Goal: Obtain resource: Obtain resource

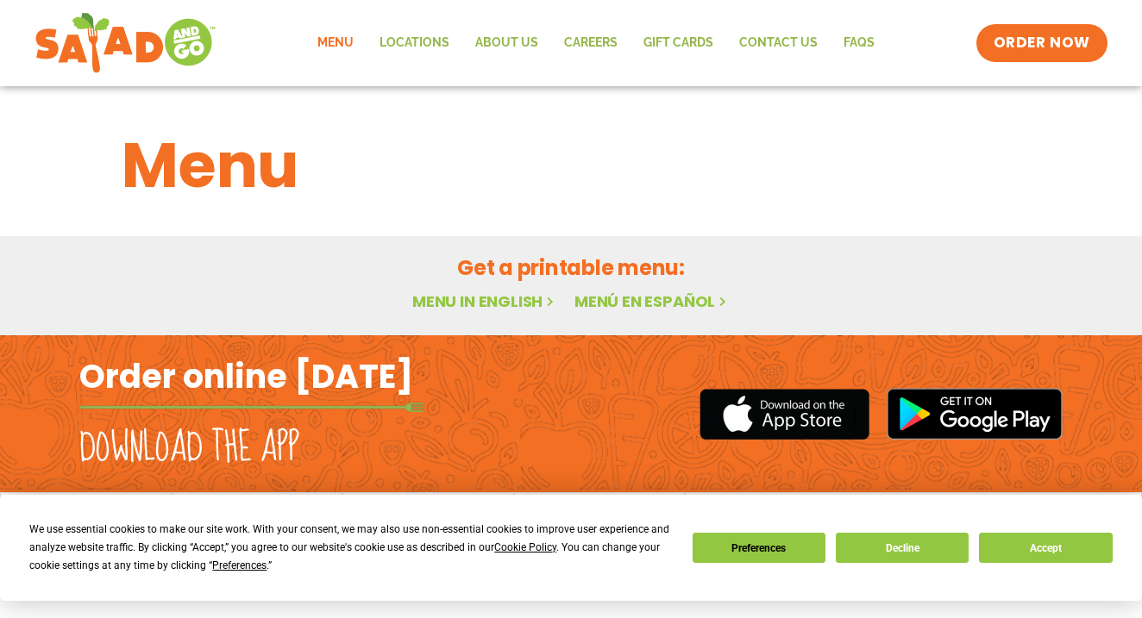
click at [501, 298] on link "Menu in English" at bounding box center [484, 302] width 145 height 22
click at [1018, 552] on button "Accept" at bounding box center [1045, 548] width 133 height 30
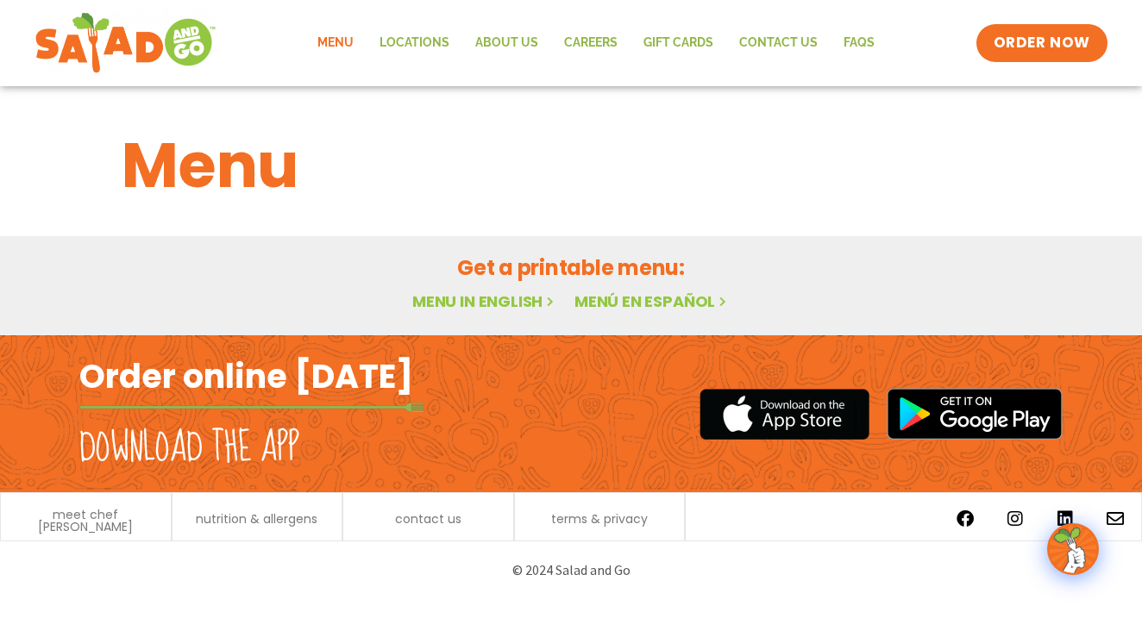
click at [457, 289] on div "Get a printable menu: Menu in English Menú en español" at bounding box center [571, 284] width 940 height 62
click at [457, 293] on link "Menu in English" at bounding box center [484, 302] width 145 height 22
click at [496, 299] on link "Menu in English" at bounding box center [484, 302] width 145 height 22
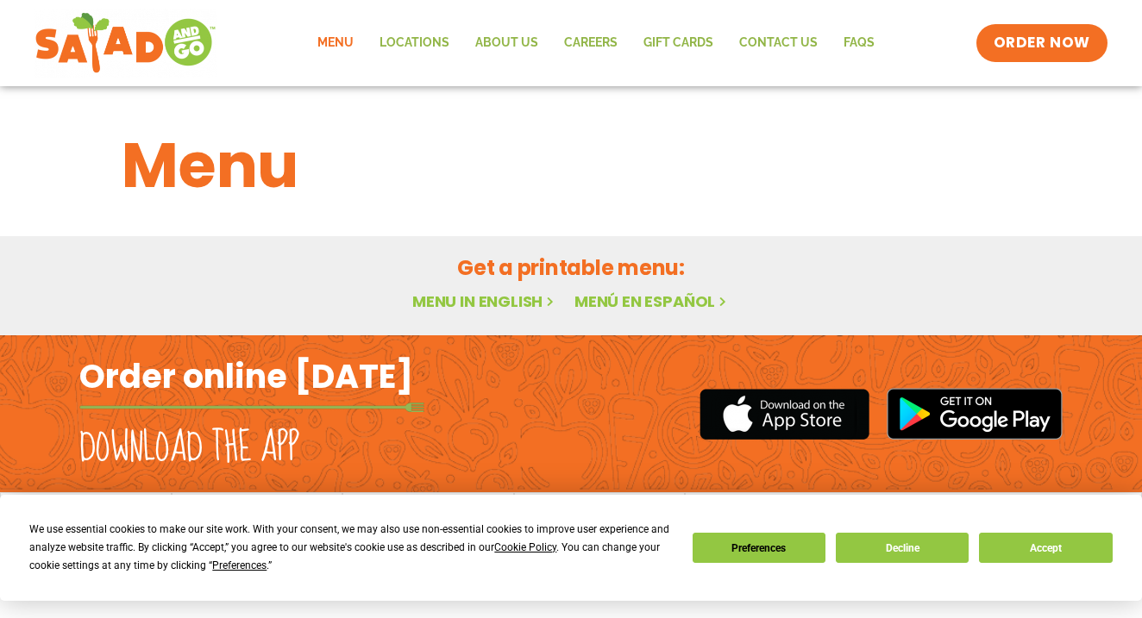
click at [1032, 550] on button "Accept" at bounding box center [1045, 548] width 133 height 30
click at [1032, 550] on div "© 2024 Salad and Go" at bounding box center [570, 570] width 983 height 41
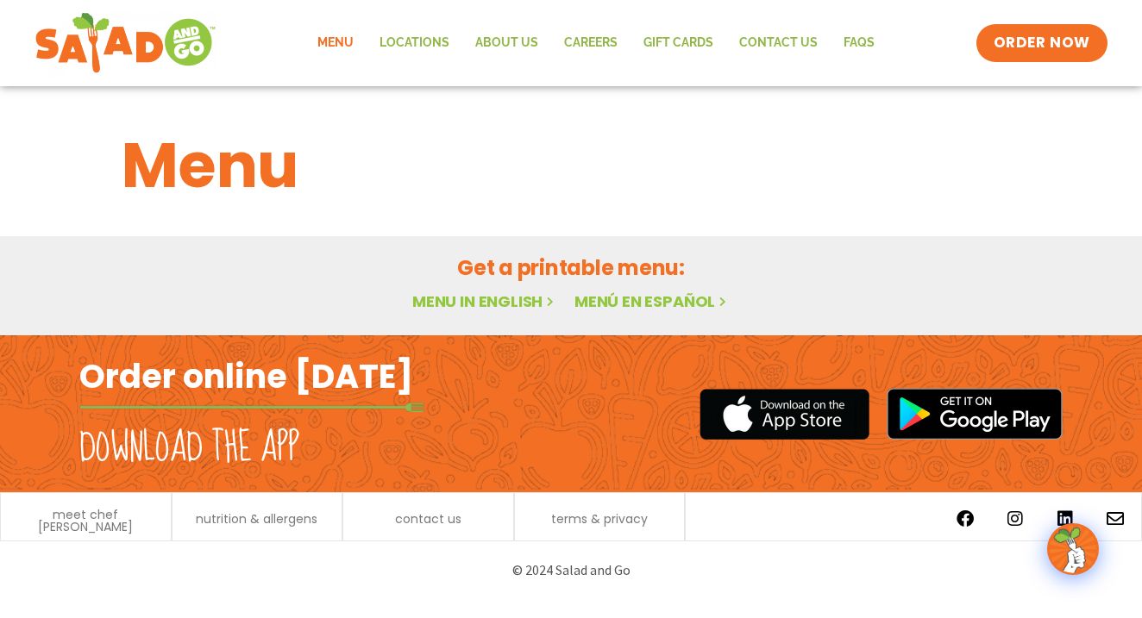
click at [515, 310] on link "Menu in English" at bounding box center [484, 302] width 145 height 22
